Goal: Check status: Check status

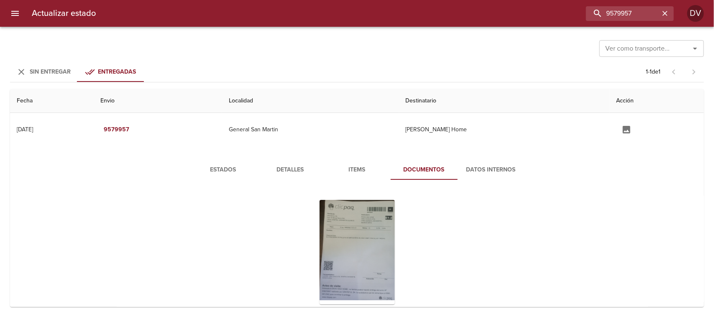
click at [656, 43] on input "Ver como transporte..." at bounding box center [639, 49] width 75 height 12
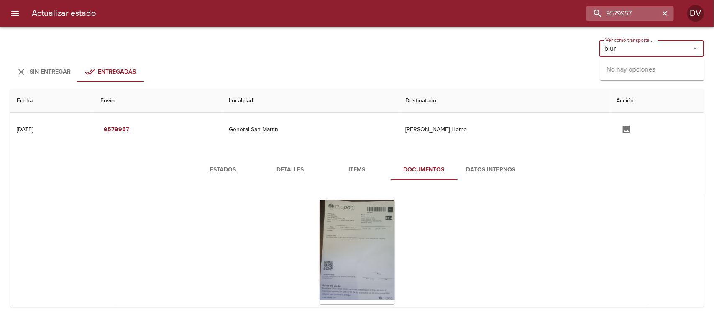
type input "blur"
click at [669, 15] on icon "button" at bounding box center [665, 13] width 8 height 8
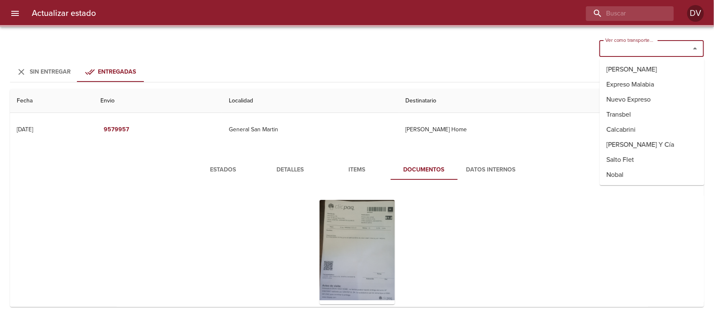
click at [650, 48] on input "Ver como transporte..." at bounding box center [639, 49] width 75 height 12
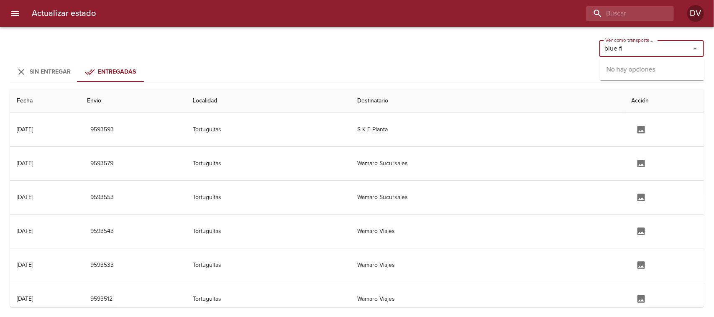
type input "blue fin"
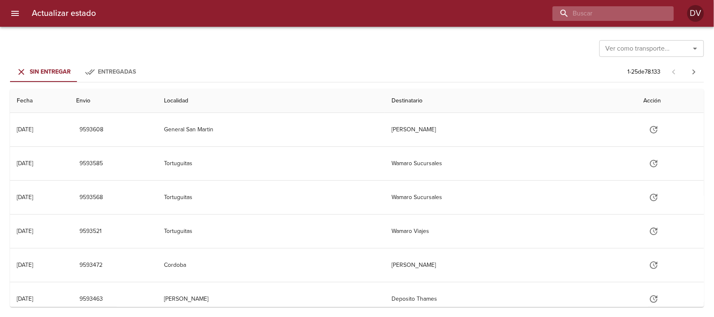
click at [629, 18] on input "buscar" at bounding box center [605, 13] width 107 height 15
type input "blue fine"
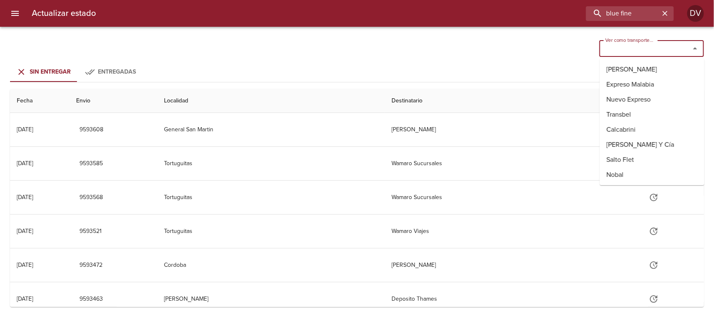
click at [644, 43] on input "Ver como transporte..." at bounding box center [639, 49] width 75 height 12
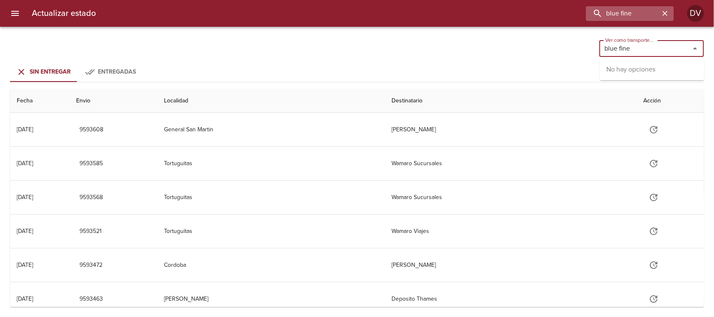
type input "blue fine"
click at [667, 15] on icon "button" at bounding box center [665, 13] width 8 height 8
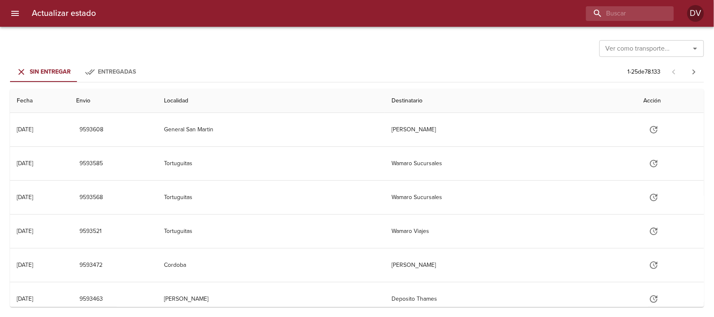
click at [652, 47] on input "Ver como transporte..." at bounding box center [639, 49] width 75 height 12
type input "b"
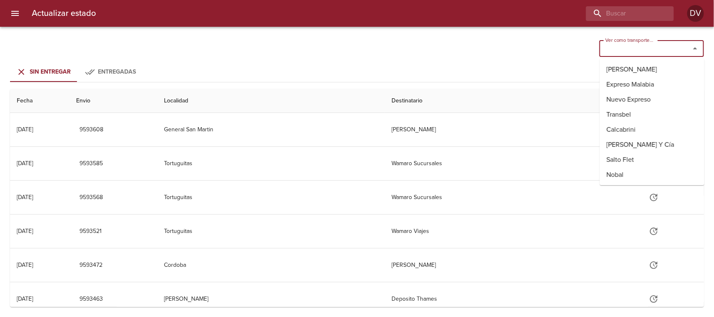
click at [104, 74] on span "Entregadas" at bounding box center [117, 71] width 38 height 7
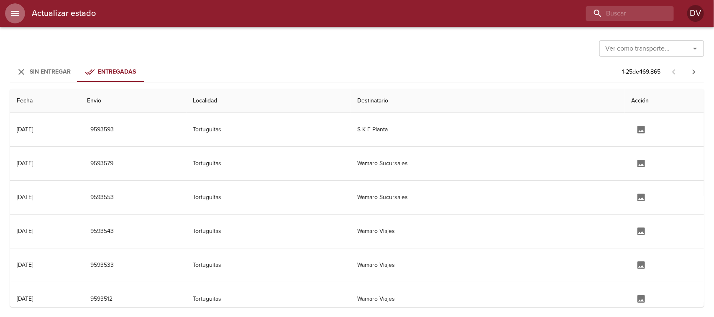
click at [19, 15] on icon "menu" at bounding box center [15, 13] width 10 height 10
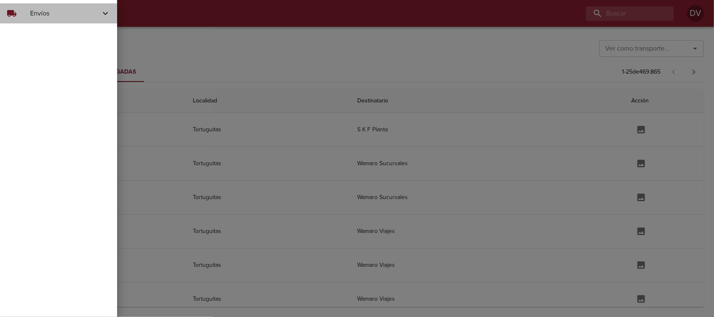
click at [25, 13] on div "local_shipping" at bounding box center [18, 13] width 23 height 10
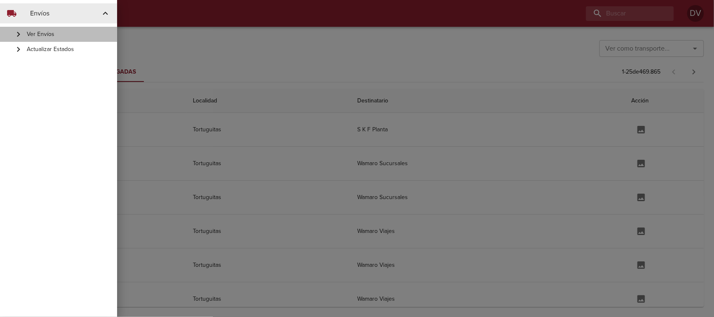
click at [47, 33] on span "Ver Envíos" at bounding box center [69, 34] width 84 height 8
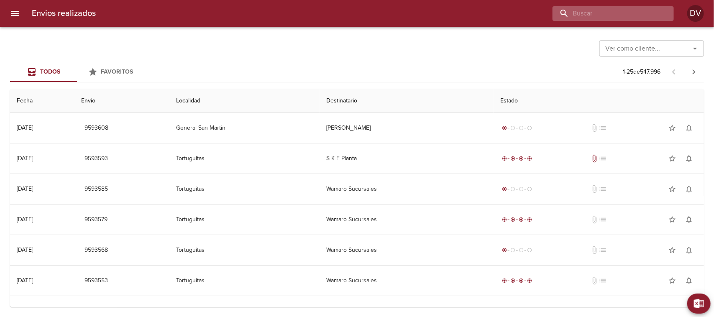
click at [616, 15] on input "buscar" at bounding box center [605, 13] width 107 height 15
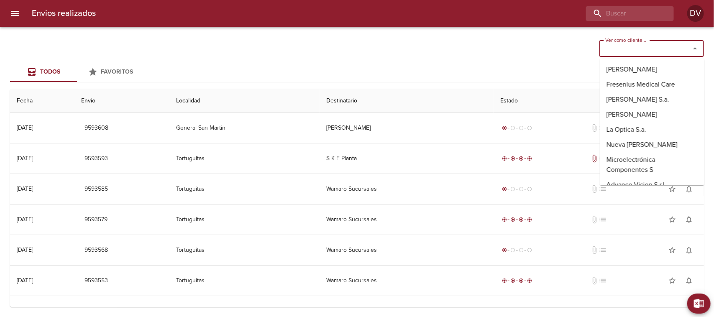
click at [625, 48] on input "Ver como cliente..." at bounding box center [639, 49] width 75 height 12
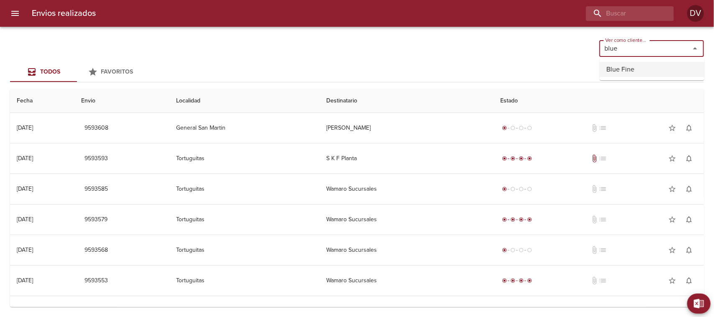
click at [625, 70] on li "Blue Fine" at bounding box center [651, 69] width 105 height 15
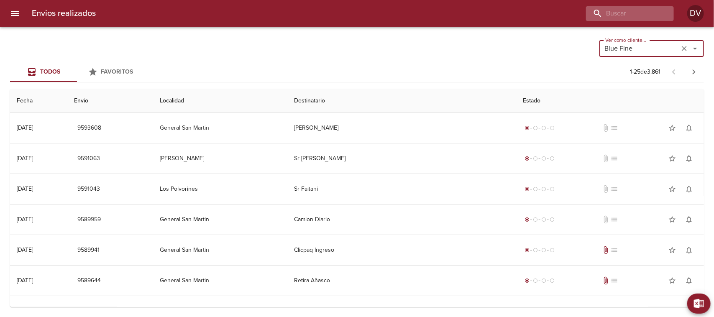
type input "Blue Fine"
click at [622, 15] on input "buscar" at bounding box center [605, 13] width 107 height 15
type input "ingreso"
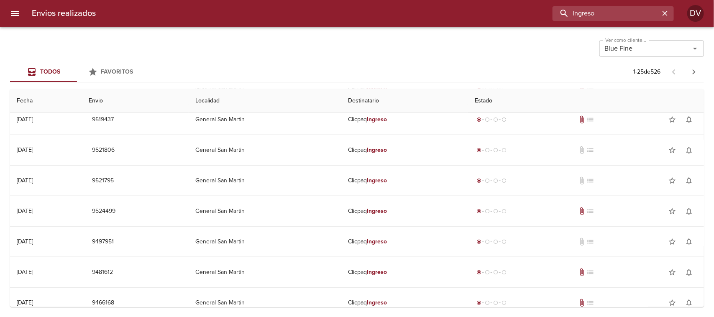
scroll to position [377, 0]
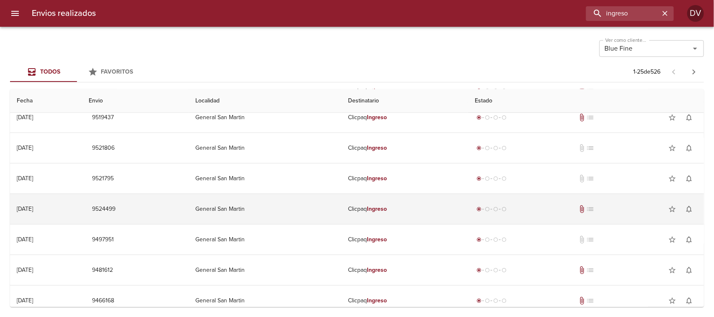
click at [576, 212] on div "radio_button_checked radio_button_unchecked radio_button_unchecked radio_button…" at bounding box center [585, 209] width 222 height 17
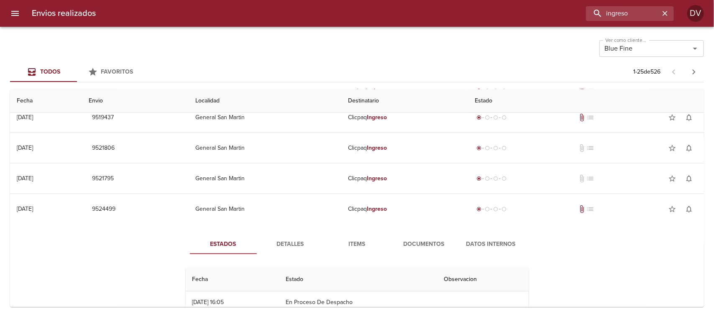
click at [417, 250] on span "Documentos" at bounding box center [423, 244] width 57 height 10
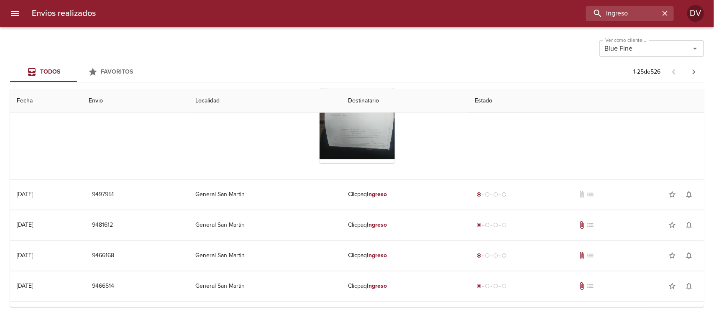
scroll to position [690, 0]
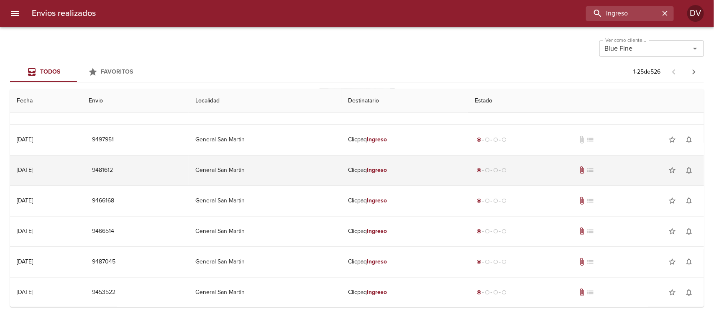
click at [555, 172] on div "radio_button_checked radio_button_unchecked radio_button_unchecked radio_button…" at bounding box center [585, 170] width 222 height 17
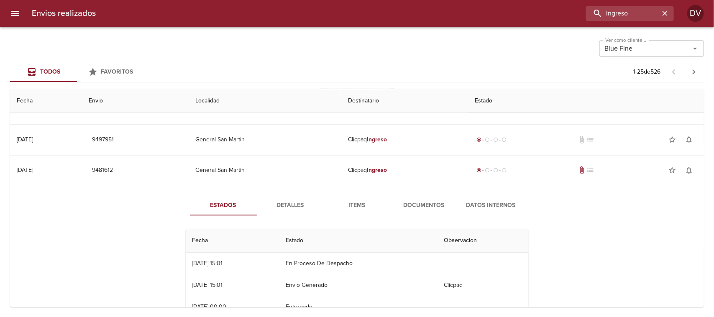
click at [426, 206] on span "Documentos" at bounding box center [423, 206] width 57 height 10
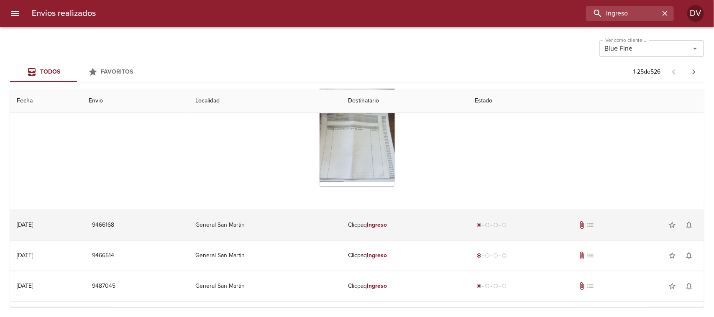
scroll to position [847, 0]
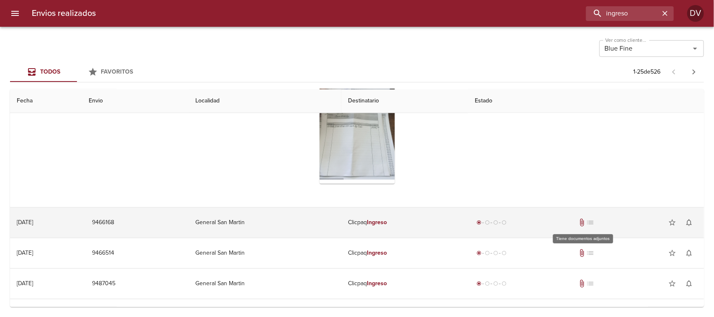
click at [579, 219] on span "attach_file" at bounding box center [581, 222] width 8 height 8
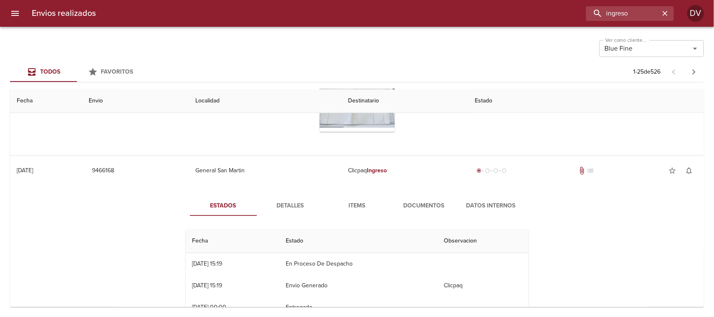
scroll to position [951, 0]
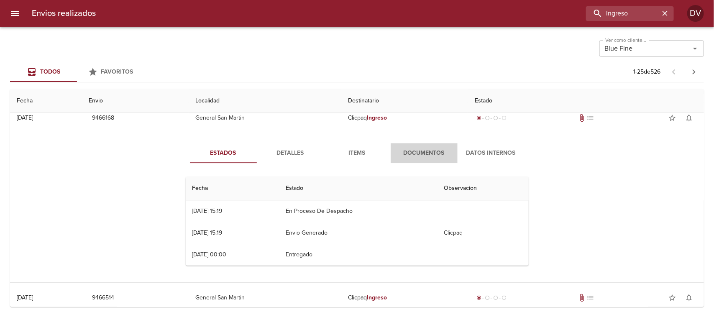
click at [415, 157] on span "Documentos" at bounding box center [423, 153] width 57 height 10
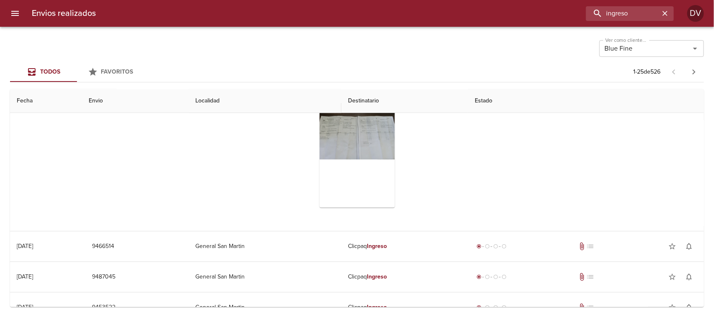
scroll to position [1056, 0]
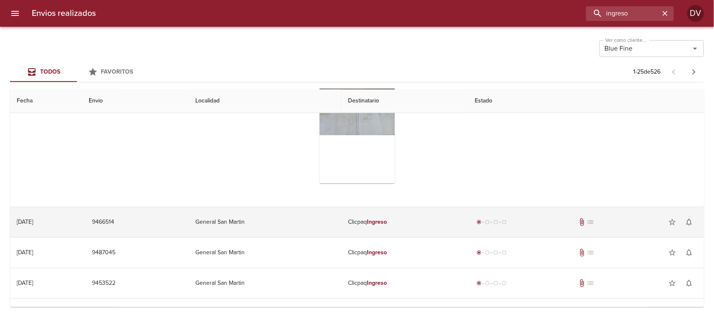
click at [573, 220] on div "radio_button_checked radio_button_unchecked radio_button_unchecked radio_button…" at bounding box center [585, 222] width 222 height 17
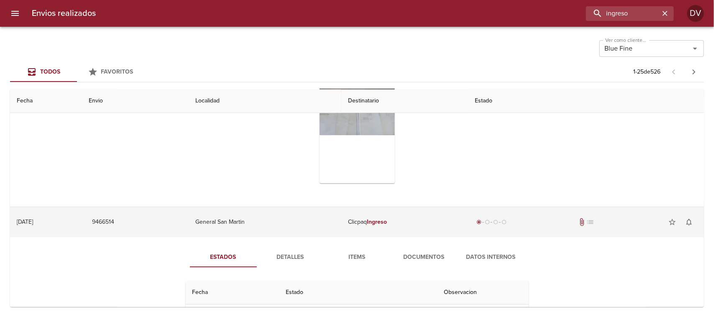
scroll to position [1108, 0]
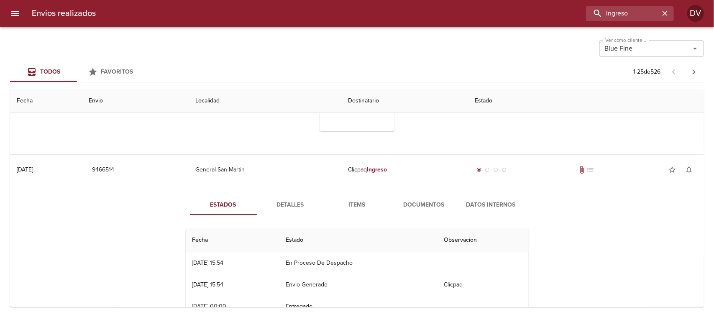
click at [421, 206] on span "Documentos" at bounding box center [423, 205] width 57 height 10
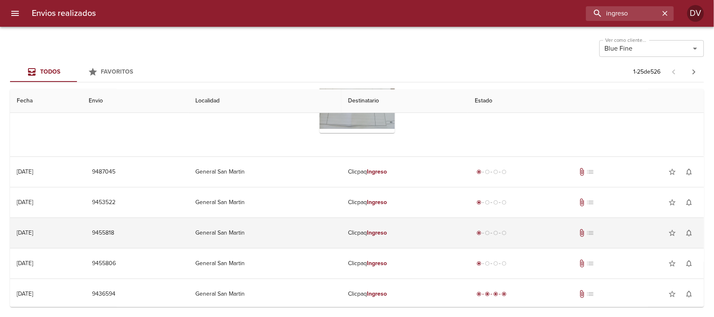
scroll to position [1317, 0]
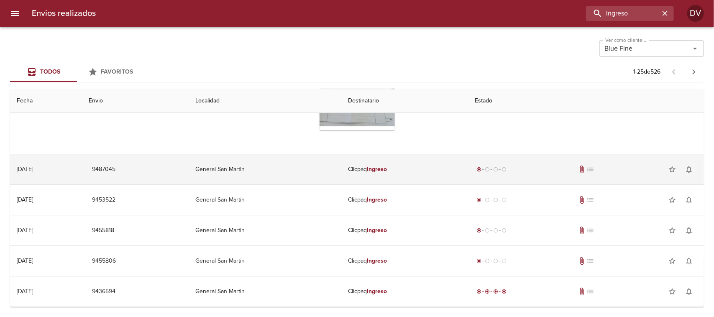
click at [552, 170] on div "radio_button_checked radio_button_unchecked radio_button_unchecked radio_button…" at bounding box center [585, 169] width 222 height 17
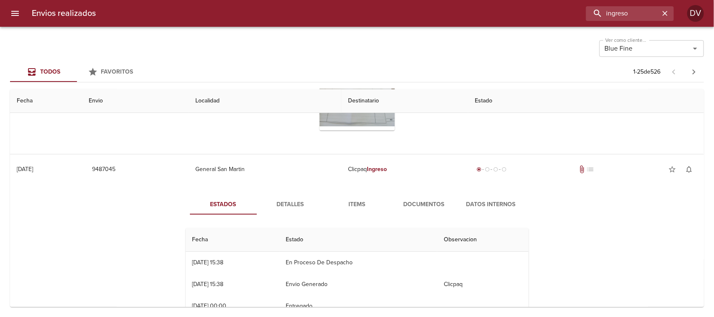
click at [420, 206] on span "Documentos" at bounding box center [423, 204] width 57 height 10
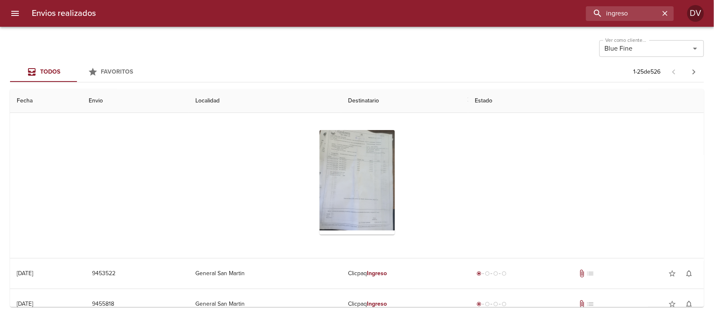
scroll to position [1474, 0]
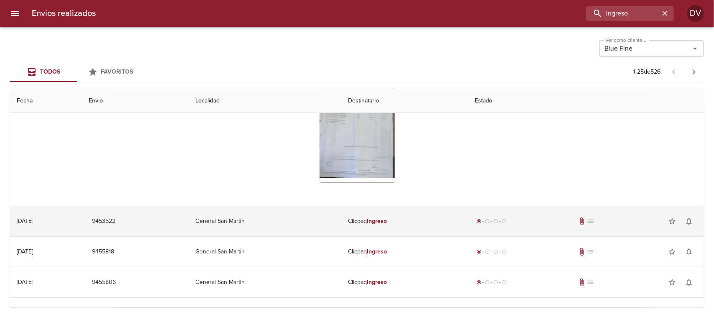
click at [553, 220] on div "radio_button_checked radio_button_unchecked radio_button_unchecked radio_button…" at bounding box center [585, 221] width 222 height 17
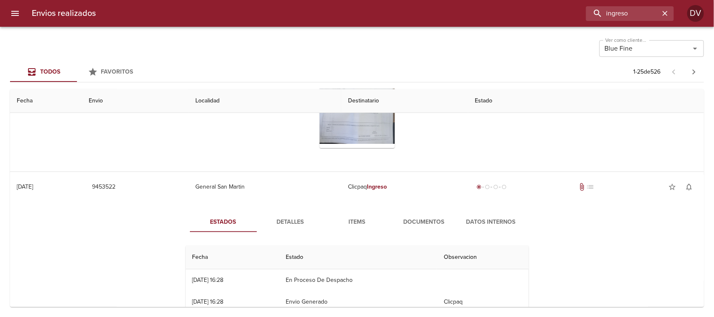
scroll to position [1526, 0]
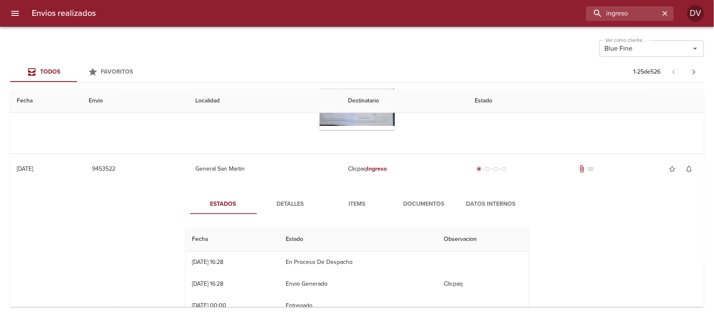
click at [418, 208] on span "Documentos" at bounding box center [423, 204] width 57 height 10
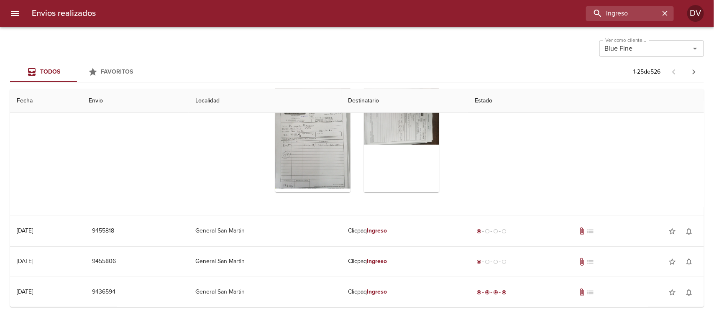
scroll to position [1690, 0]
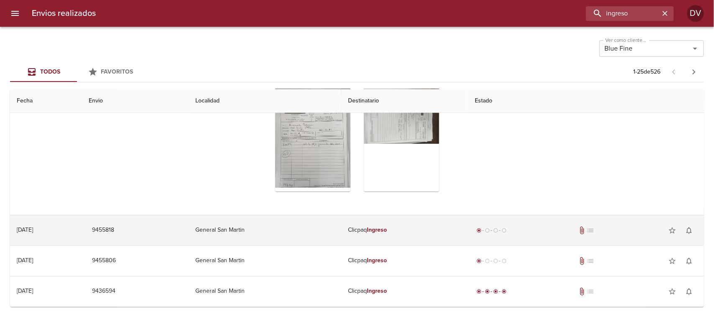
click at [554, 224] on div "radio_button_checked radio_button_unchecked radio_button_unchecked radio_button…" at bounding box center [585, 230] width 222 height 17
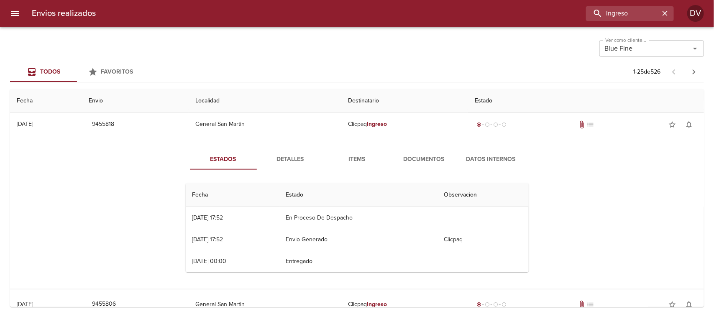
click at [418, 160] on span "Documentos" at bounding box center [423, 159] width 57 height 10
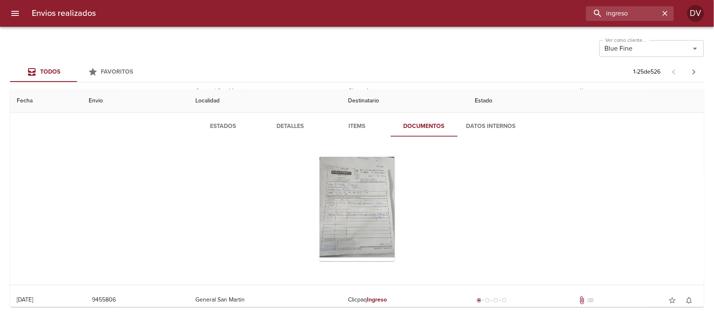
scroll to position [1869, 0]
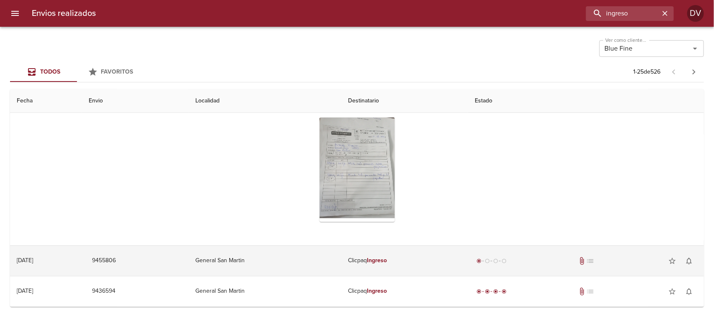
click at [571, 252] on td "radio_button_checked radio_button_unchecked radio_button_unchecked radio_button…" at bounding box center [586, 261] width 236 height 30
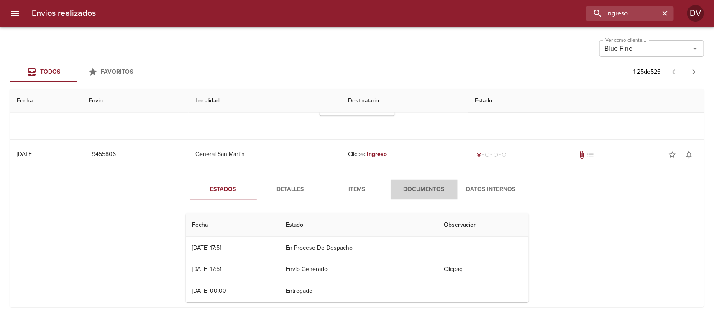
click at [417, 194] on span "Documentos" at bounding box center [423, 189] width 57 height 10
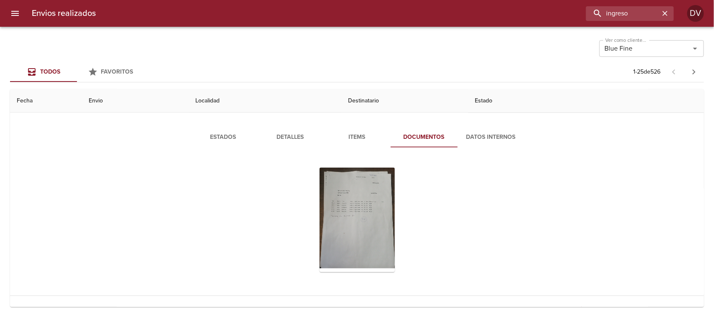
scroll to position [2047, 0]
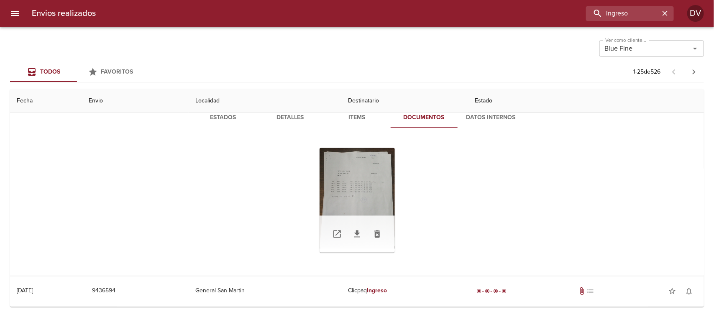
click at [384, 195] on div "Tabla de envíos del cliente" at bounding box center [356, 200] width 75 height 105
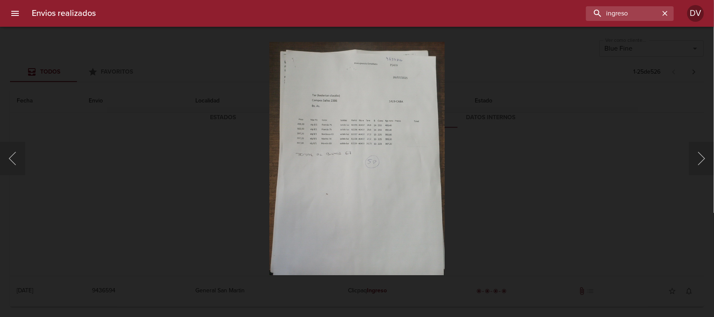
click at [374, 151] on img "Lightbox" at bounding box center [356, 159] width 175 height 234
drag, startPoint x: 533, startPoint y: 126, endPoint x: 504, endPoint y: 126, distance: 29.3
click at [532, 126] on div "Lightbox" at bounding box center [357, 158] width 714 height 317
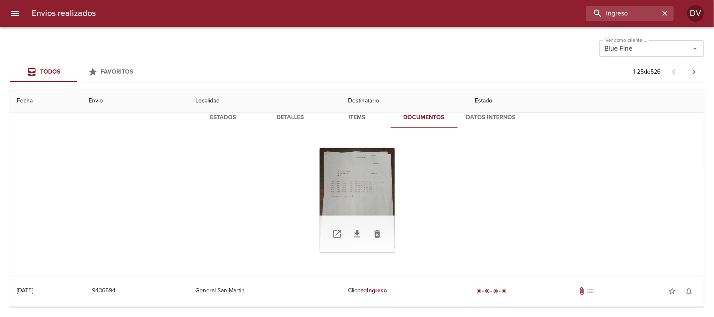
click at [381, 167] on div "Tabla de envíos del cliente" at bounding box center [356, 200] width 75 height 105
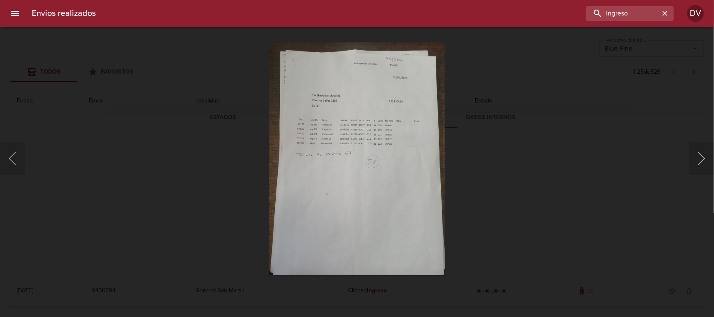
click at [345, 248] on img "Lightbox" at bounding box center [356, 159] width 175 height 234
click at [342, 140] on img "Lightbox" at bounding box center [356, 159] width 175 height 234
click at [329, 155] on img "Lightbox" at bounding box center [356, 159] width 175 height 234
click at [145, 138] on div "Lightbox" at bounding box center [357, 158] width 714 height 317
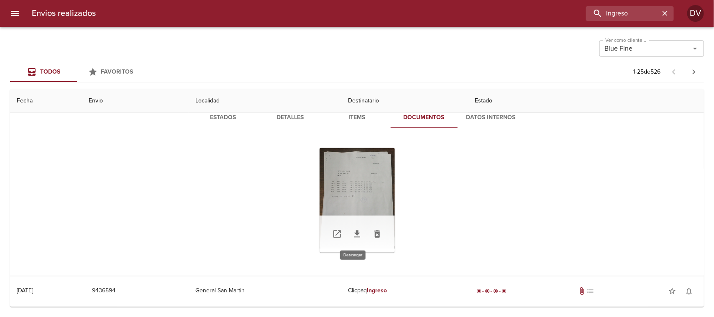
click at [354, 232] on icon "Tabla de envíos del cliente" at bounding box center [357, 233] width 6 height 7
